Goal: Task Accomplishment & Management: Manage account settings

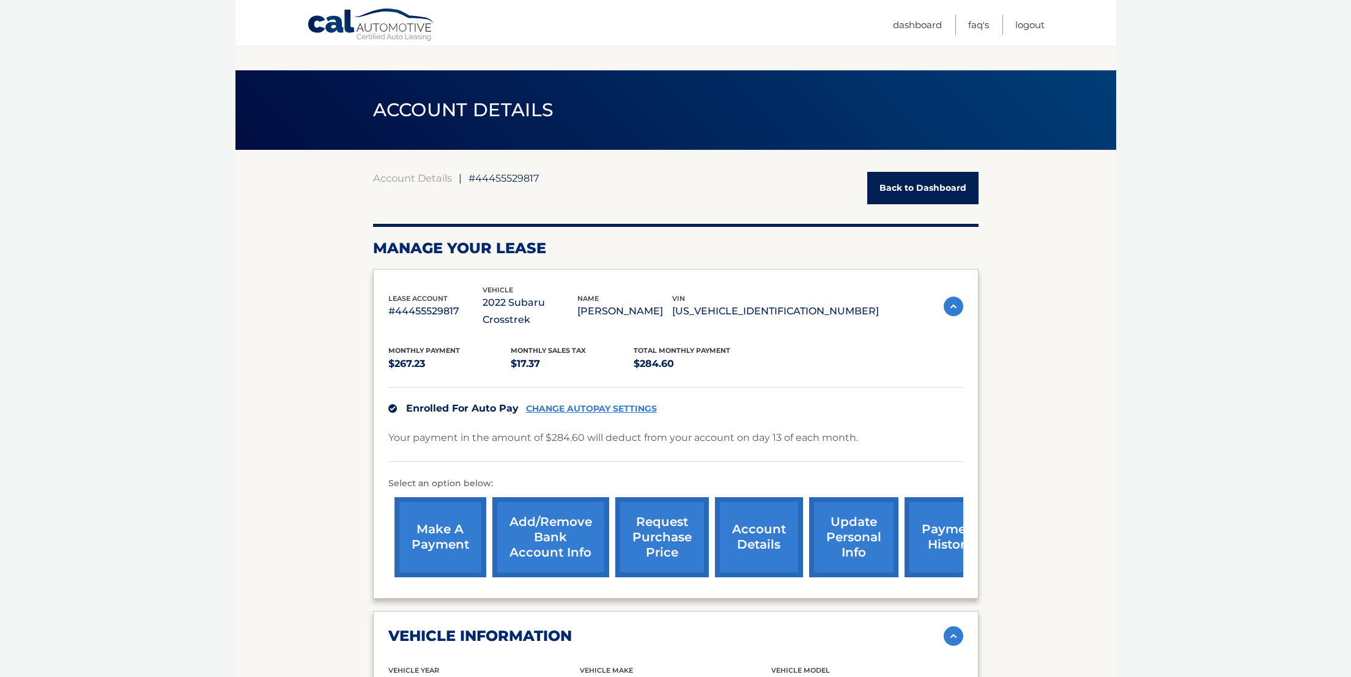
scroll to position [361, 0]
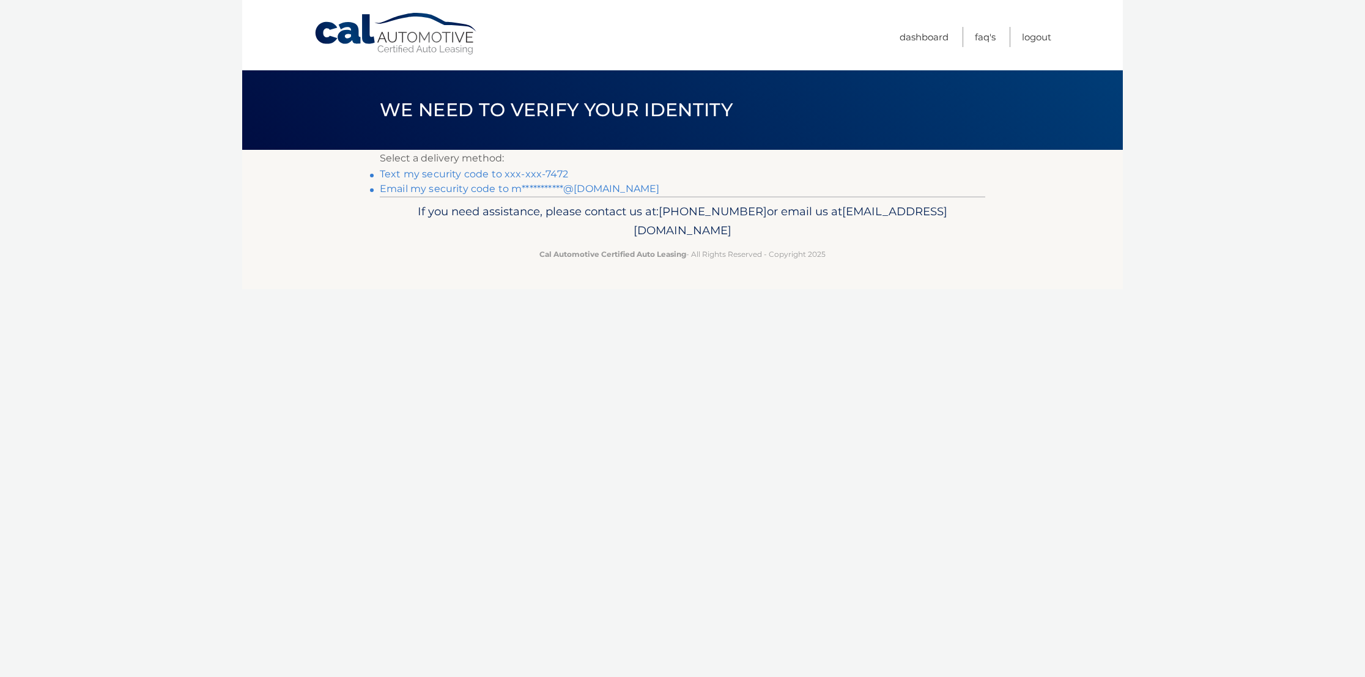
click at [461, 173] on link "Text my security code to xxx-xxx-7472" at bounding box center [474, 174] width 188 height 12
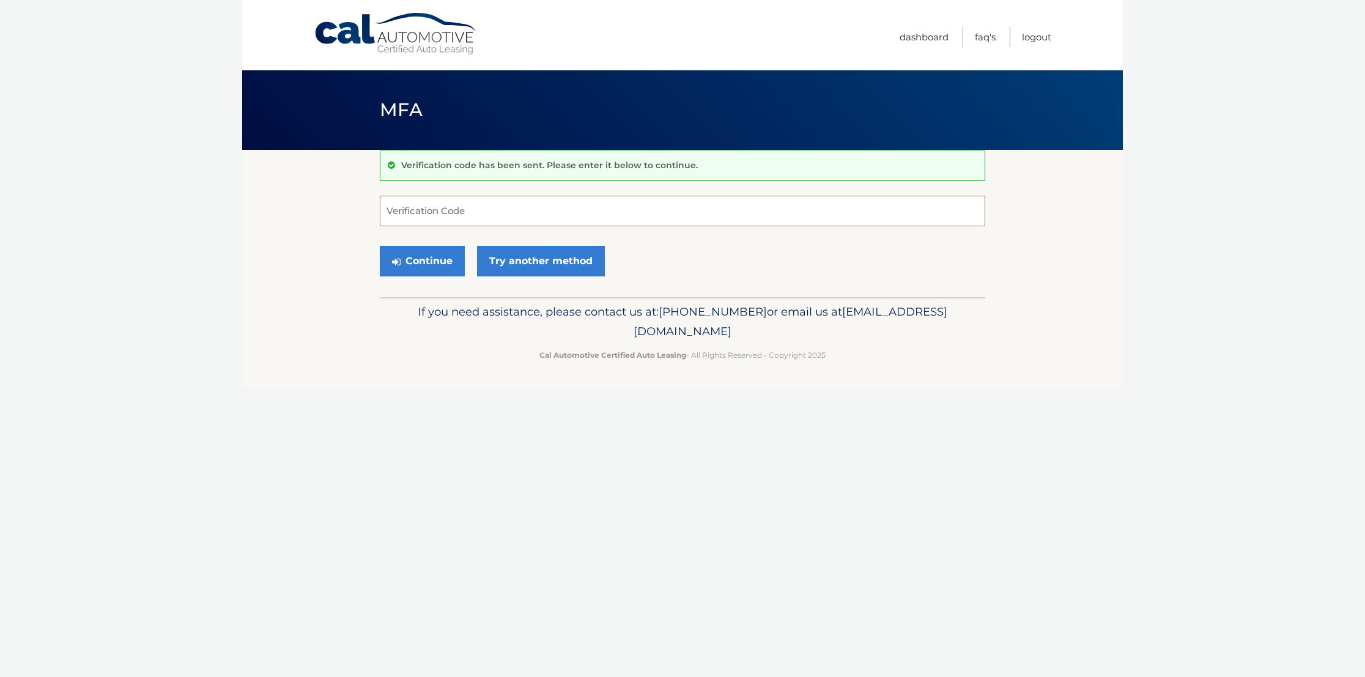
click at [409, 214] on input "Verification Code" at bounding box center [682, 211] width 605 height 31
type input "829055"
click at [419, 267] on button "Continue" at bounding box center [422, 261] width 85 height 31
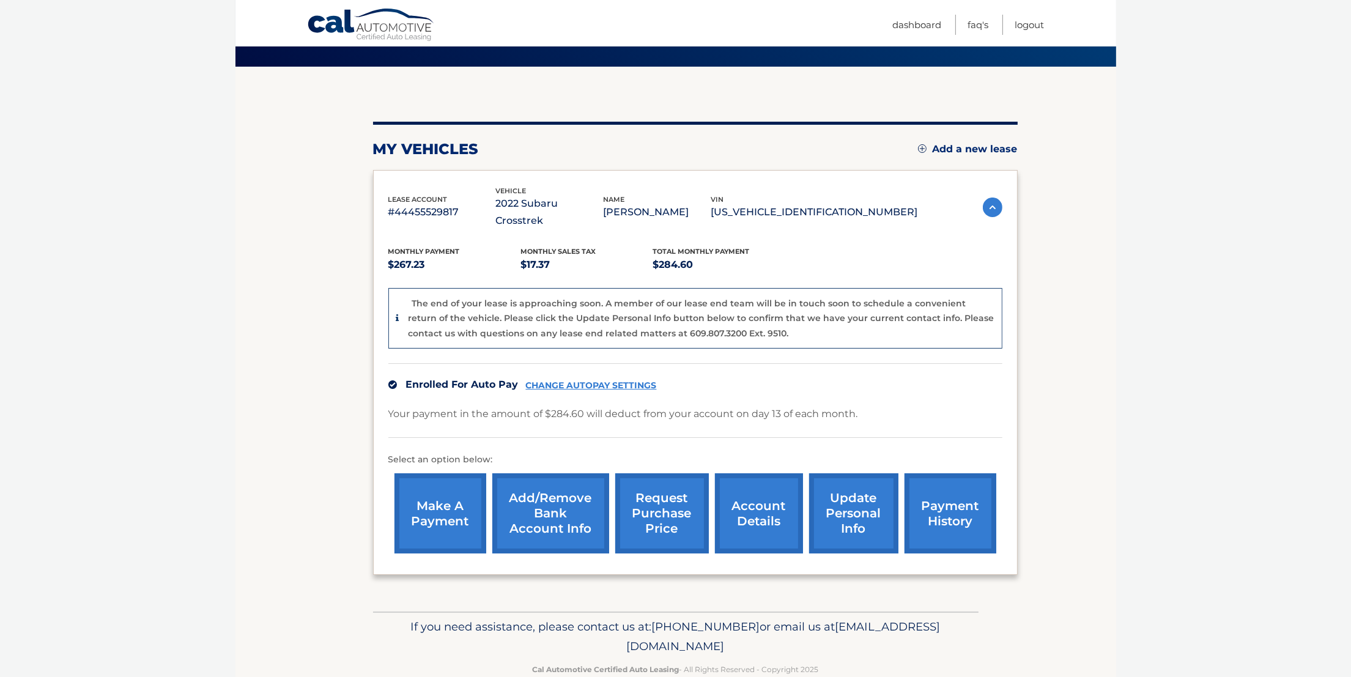
scroll to position [92, 0]
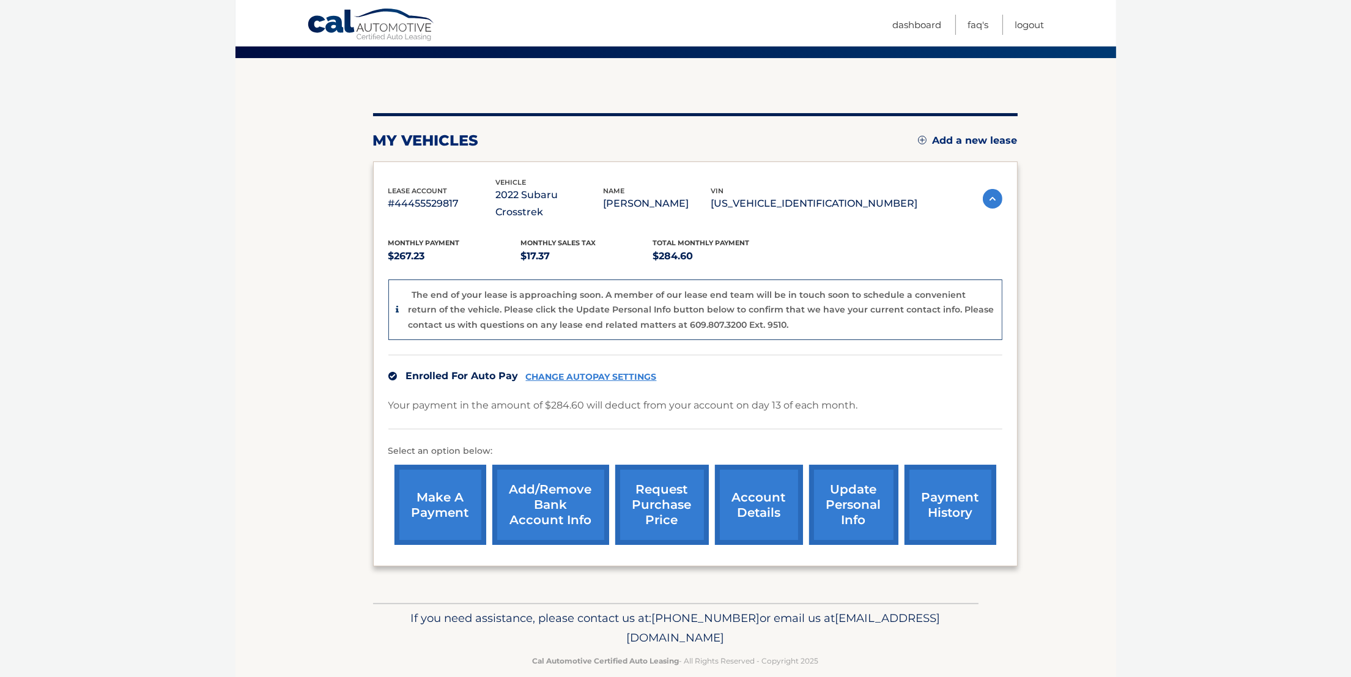
click at [142, 396] on body "Cal Automotive Menu Dashboard FAQ's Logout" at bounding box center [675, 246] width 1351 height 677
click at [555, 372] on link "CHANGE AUTOPAY SETTINGS" at bounding box center [591, 377] width 131 height 10
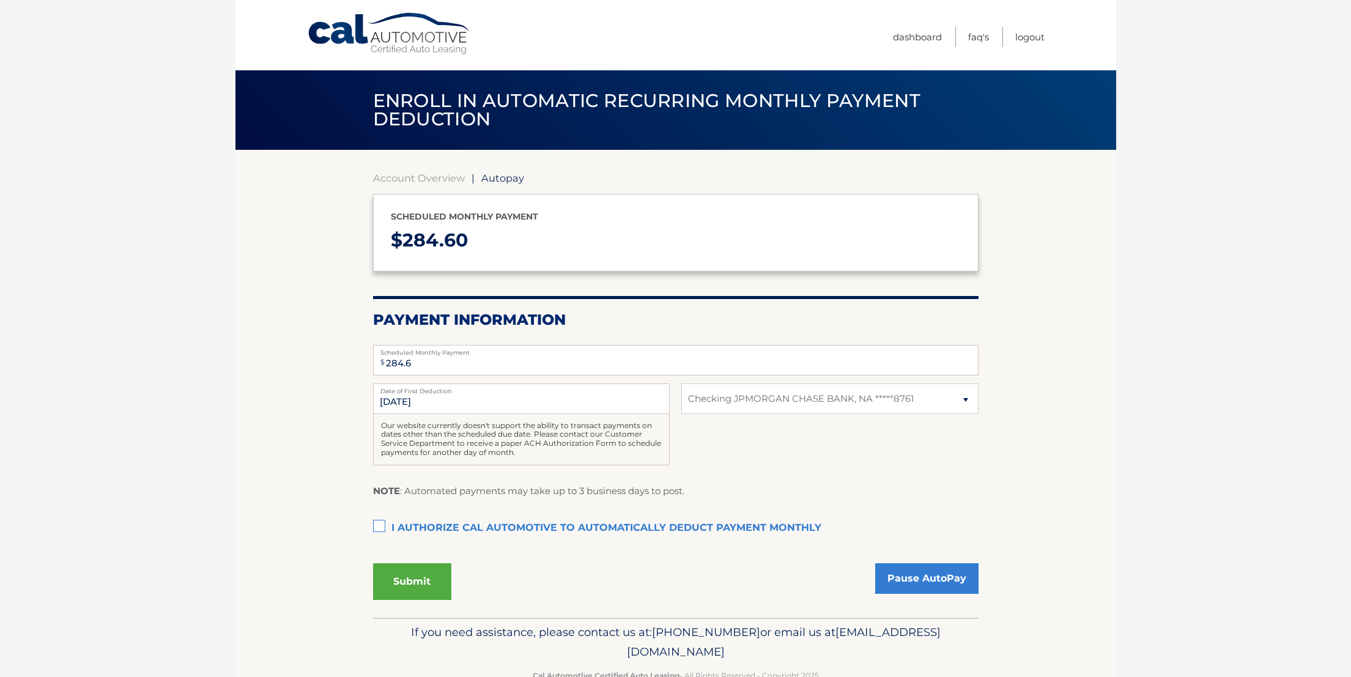
select select "ZGViNjcxYmQtZjQ5Yi00OWY1LWFmOTMtODhjY2FlOGMzZTc3"
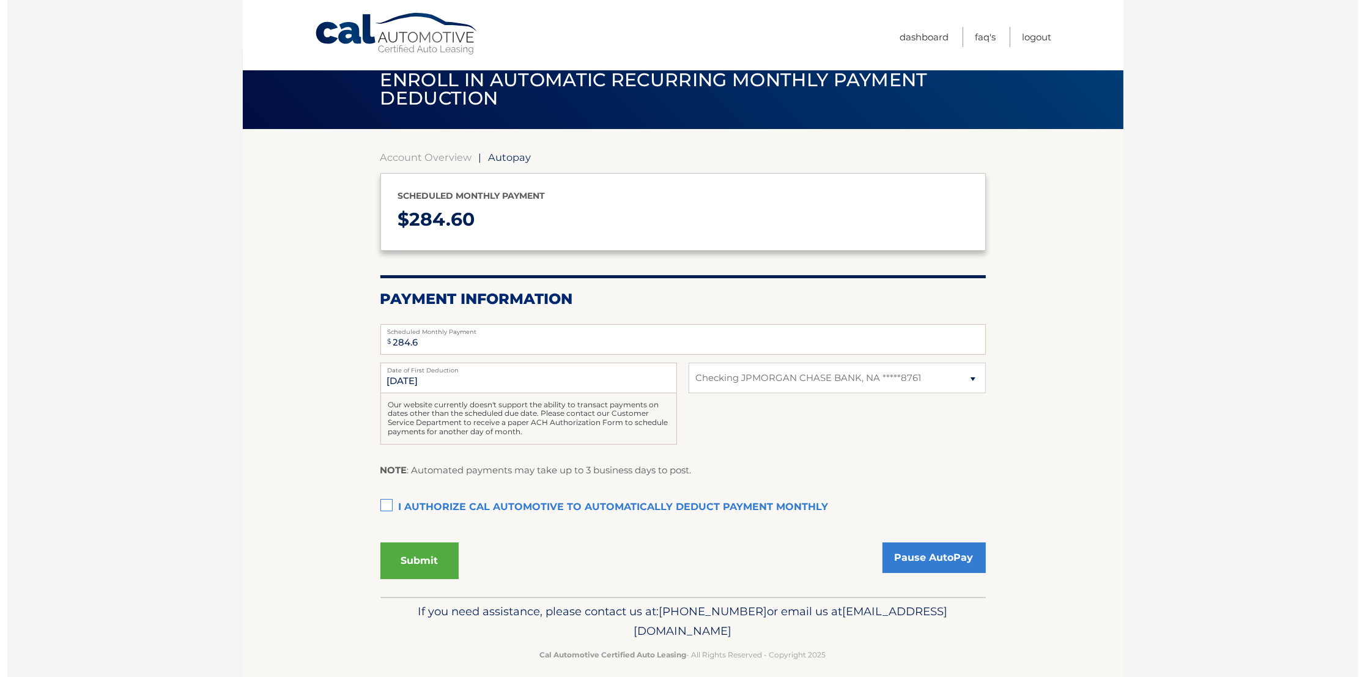
scroll to position [32, 0]
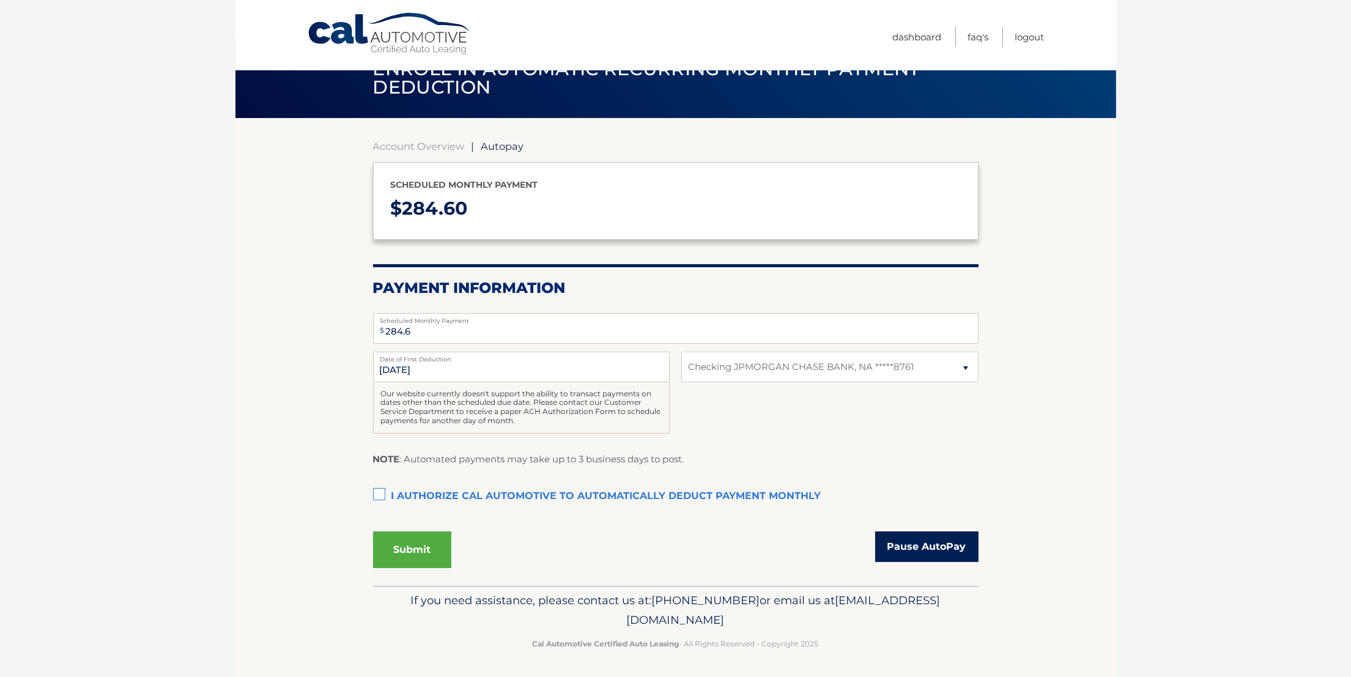
click at [915, 539] on link "Pause AutoPay" at bounding box center [926, 546] width 103 height 31
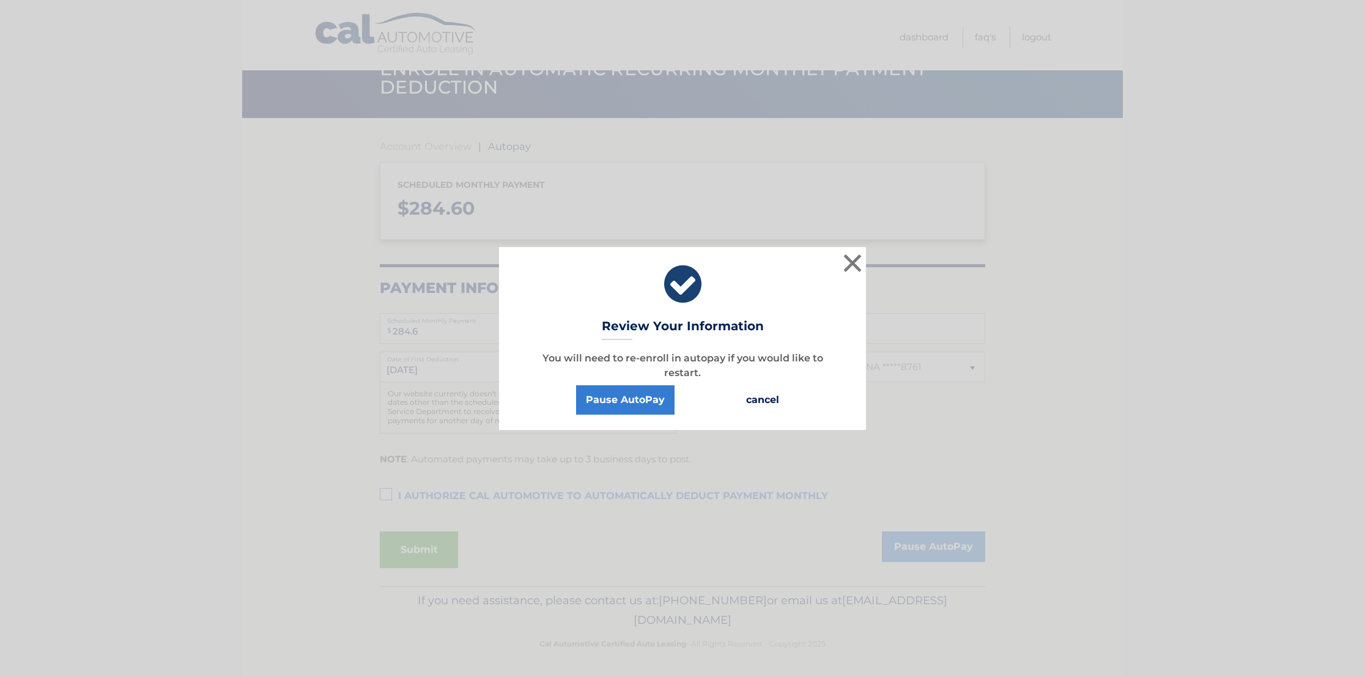
click at [759, 400] on button "cancel" at bounding box center [762, 399] width 53 height 29
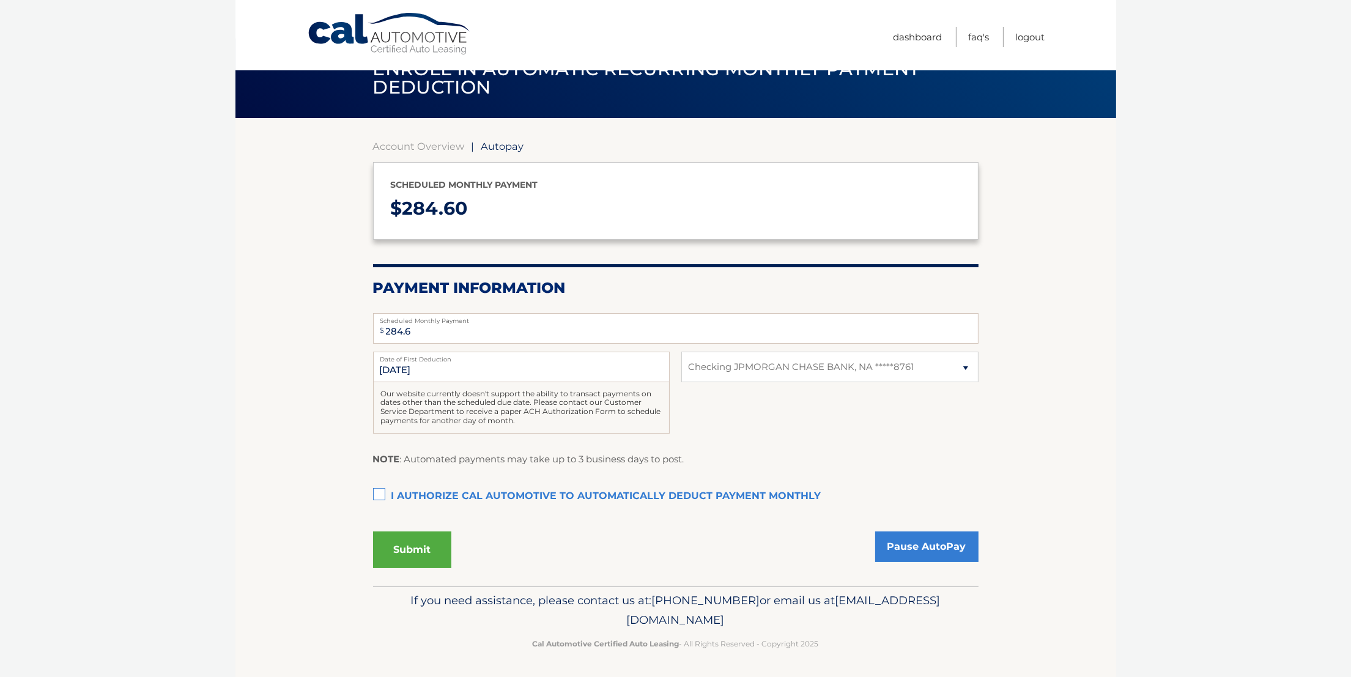
click at [268, 417] on section "Account Overview | Autopay Scheduled monthly payment $ 284.60 Payment Informati…" at bounding box center [675, 352] width 881 height 468
click at [714, 373] on select "Select Bank Account Checking JPMORGAN CHASE BANK, NA *****8761" at bounding box center [829, 367] width 297 height 31
click at [317, 382] on section "Account Overview | Autopay Scheduled monthly payment $ 284.60 Payment Informati…" at bounding box center [675, 352] width 881 height 468
click at [907, 547] on link "Pause AutoPay" at bounding box center [926, 546] width 103 height 31
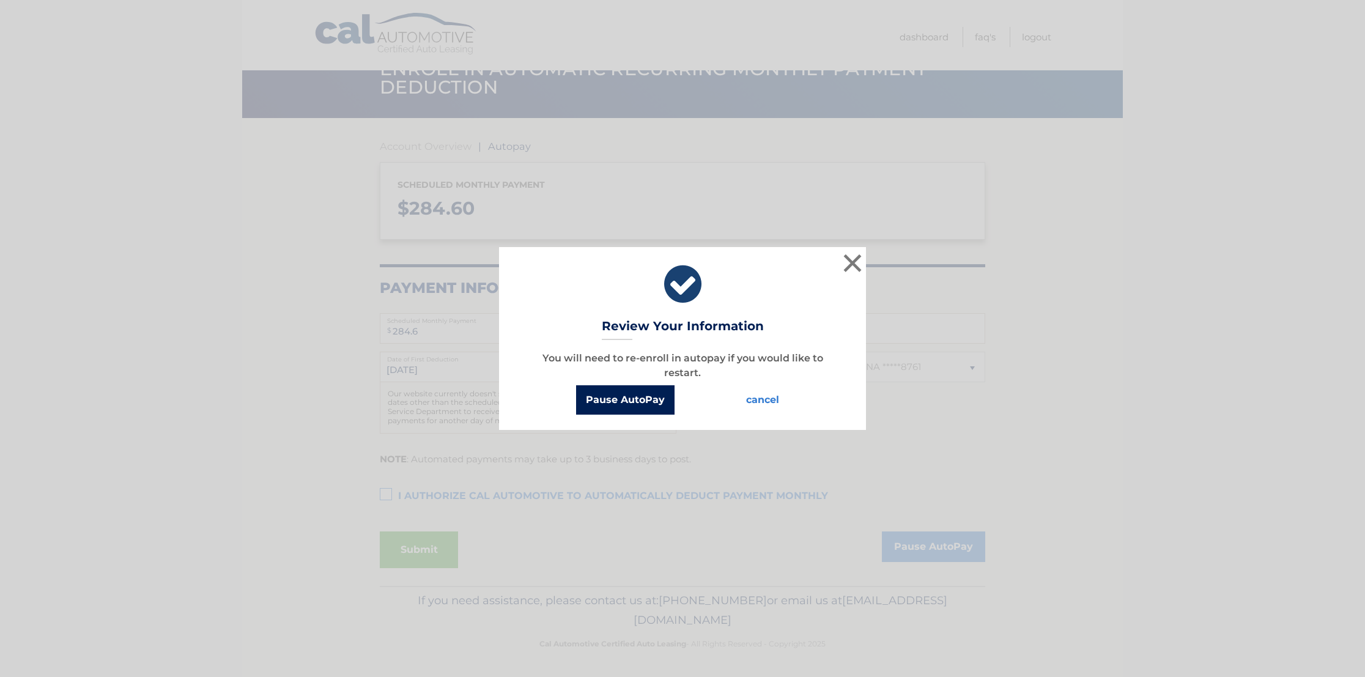
click at [630, 396] on button "Pause AutoPay" at bounding box center [625, 399] width 98 height 29
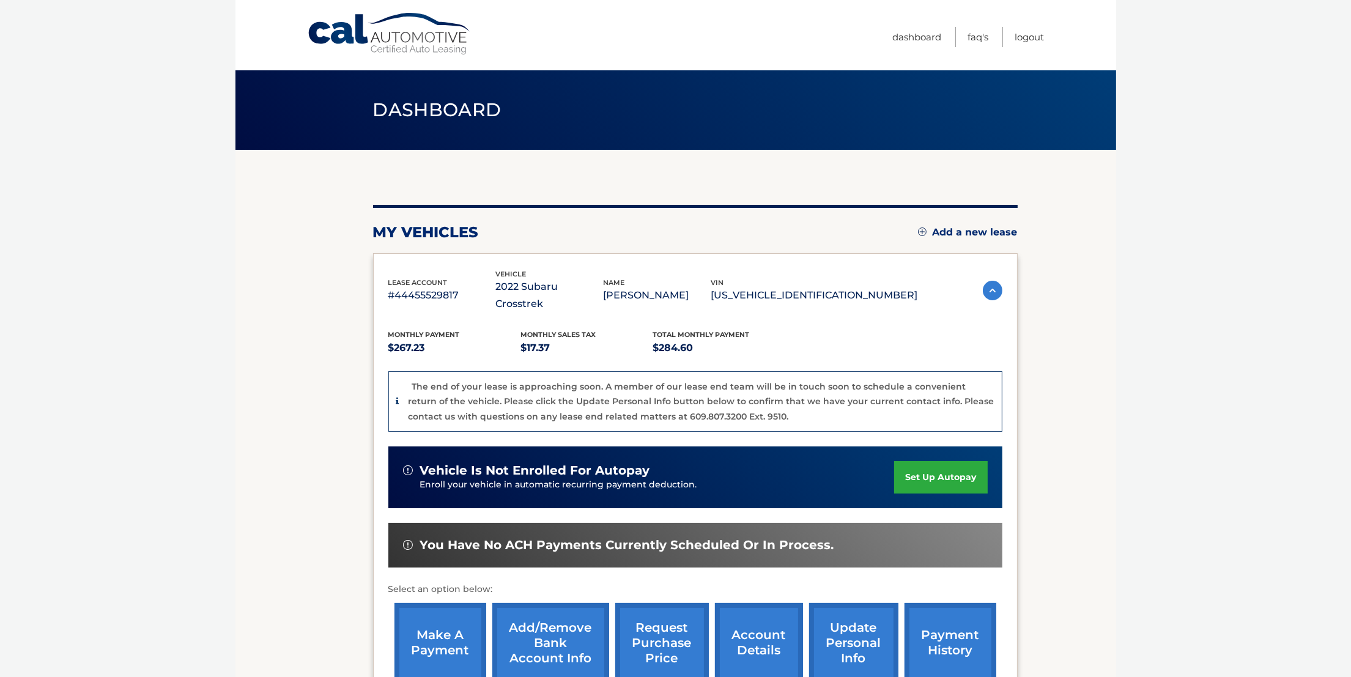
click at [221, 451] on body "Cal Automotive Menu Dashboard FAQ's Logout" at bounding box center [675, 338] width 1351 height 677
click at [210, 476] on body "Cal Automotive Menu Dashboard FAQ's Logout" at bounding box center [675, 338] width 1351 height 677
